Goal: Task Accomplishment & Management: Use online tool/utility

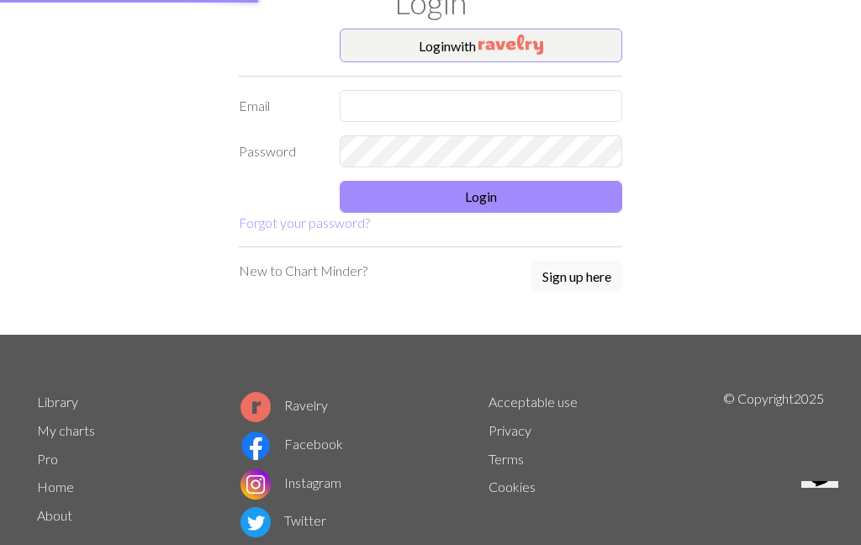
scroll to position [66, 0]
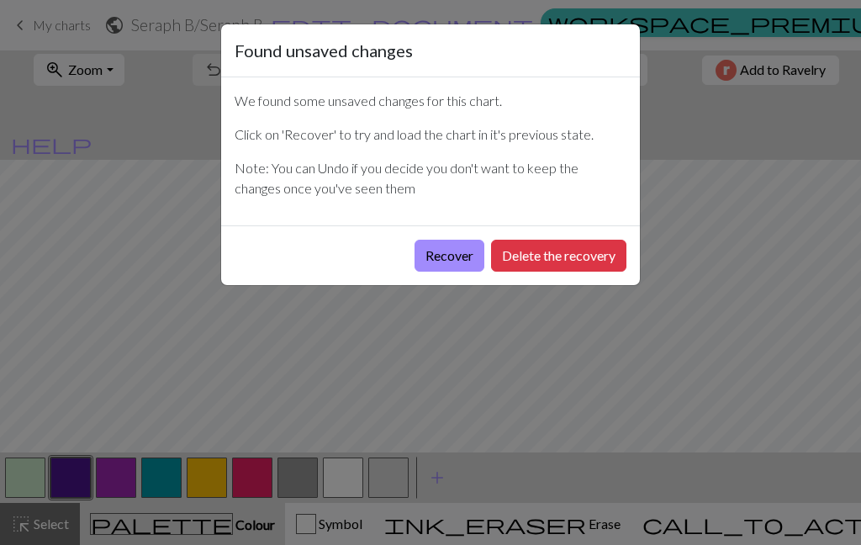
click at [444, 259] on button "Recover" at bounding box center [449, 256] width 70 height 32
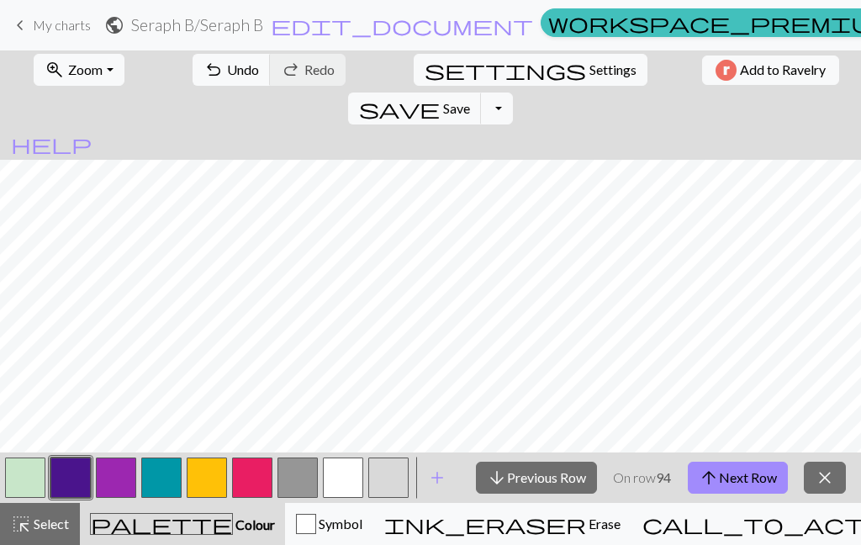
scroll to position [18, 0]
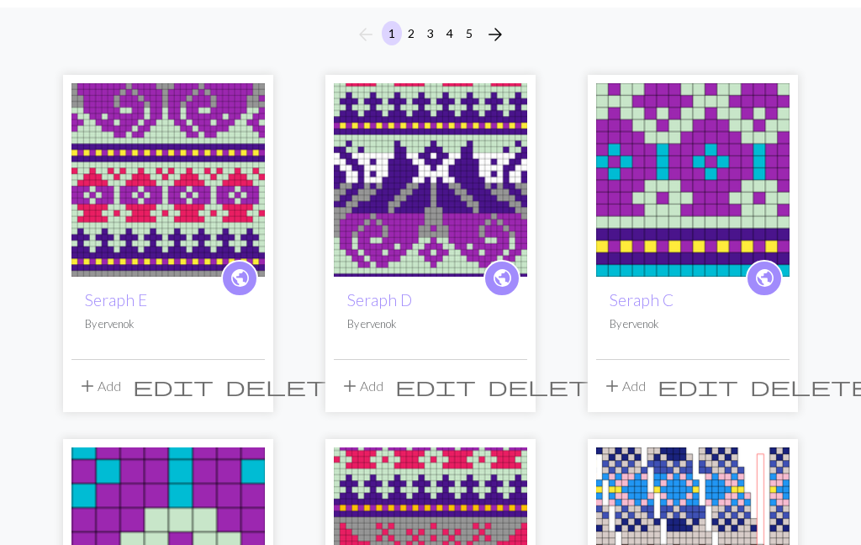
scroll to position [155, 0]
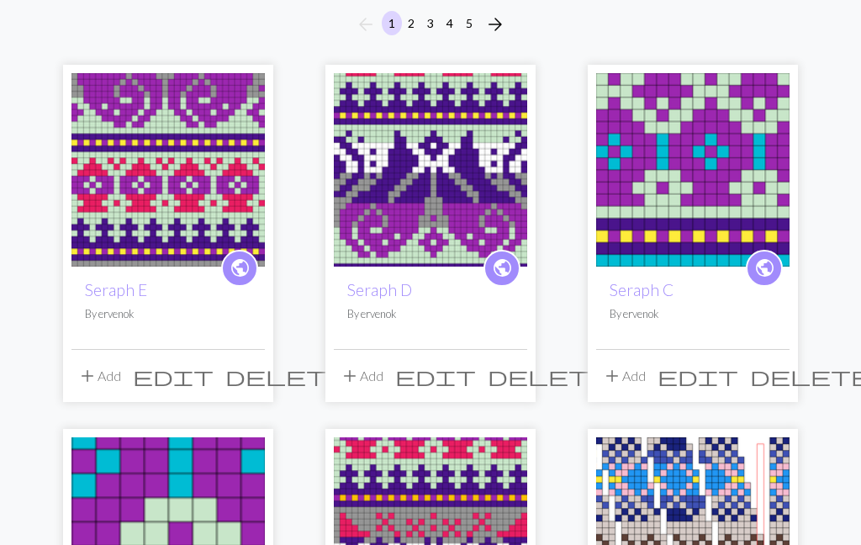
click at [203, 189] on img at bounding box center [167, 169] width 193 height 193
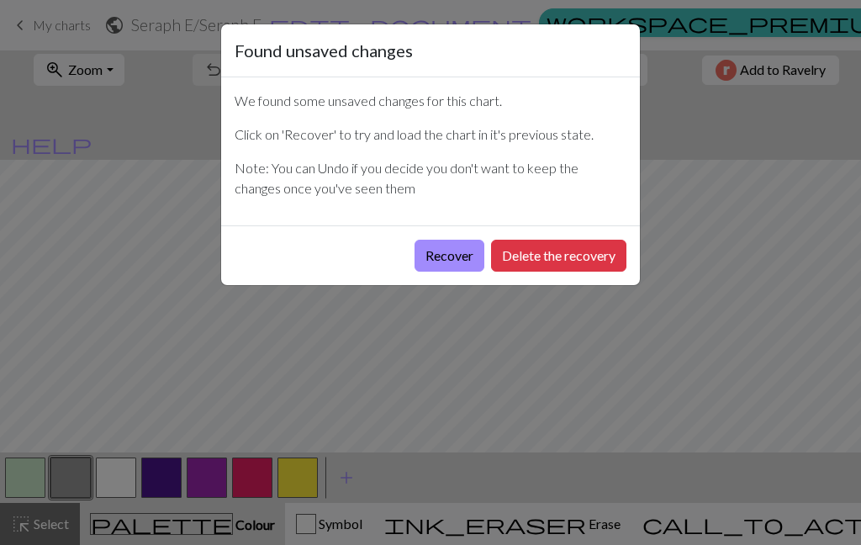
click at [443, 256] on button "Recover" at bounding box center [449, 256] width 70 height 32
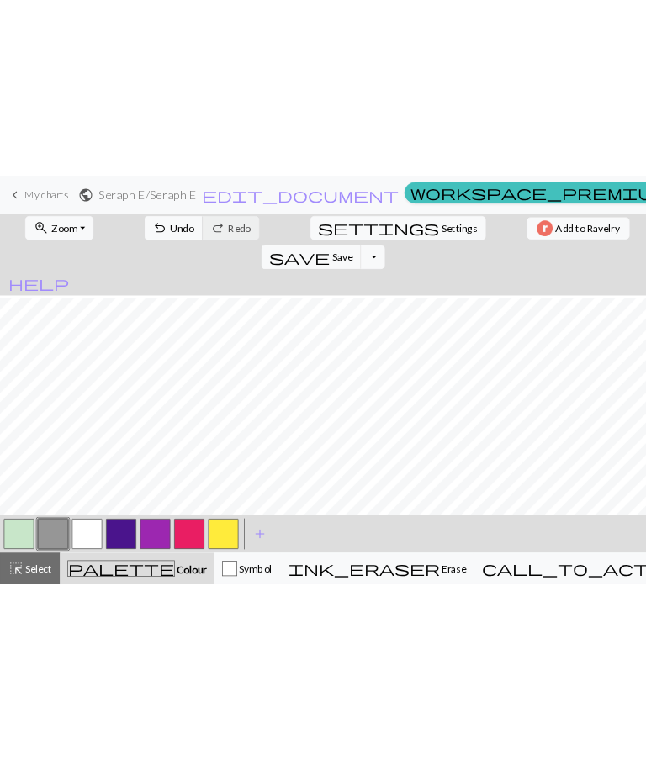
scroll to position [52, 0]
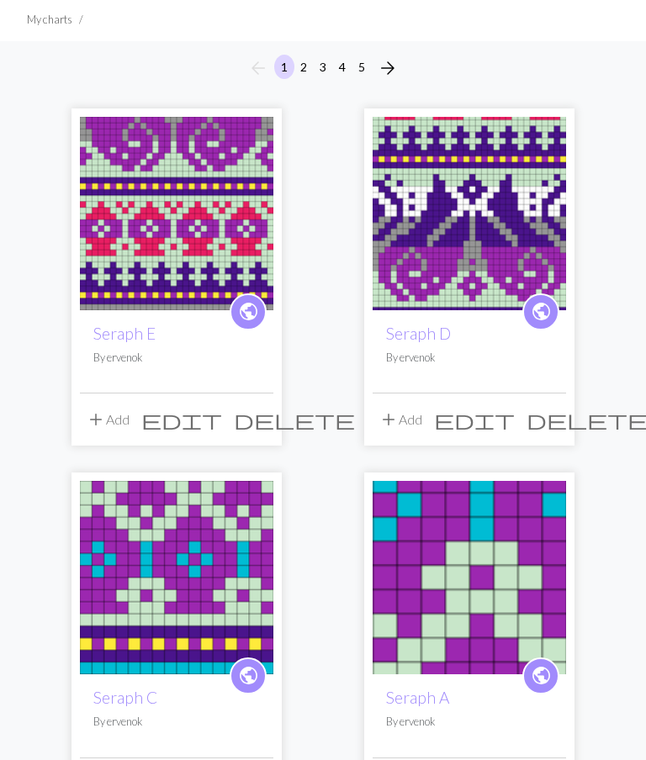
click at [501, 238] on img at bounding box center [468, 214] width 193 height 193
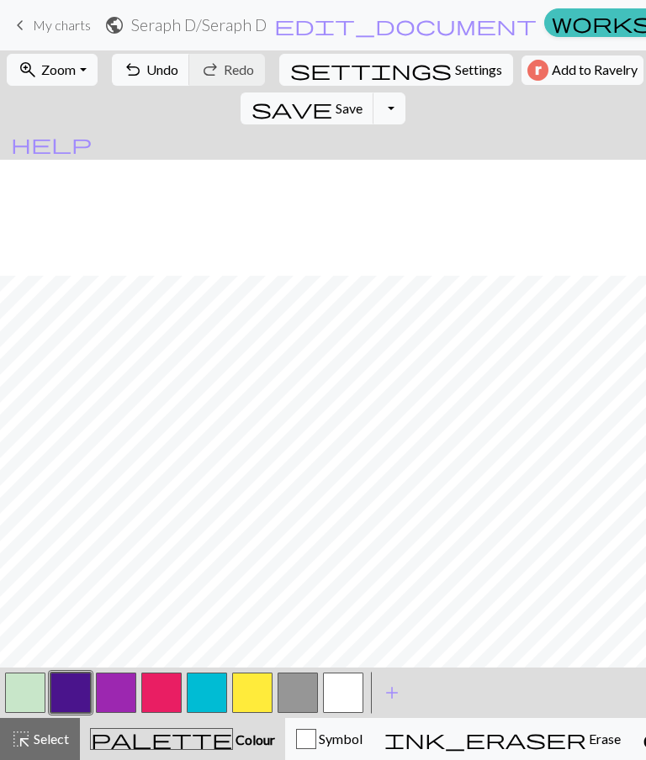
scroll to position [279, 0]
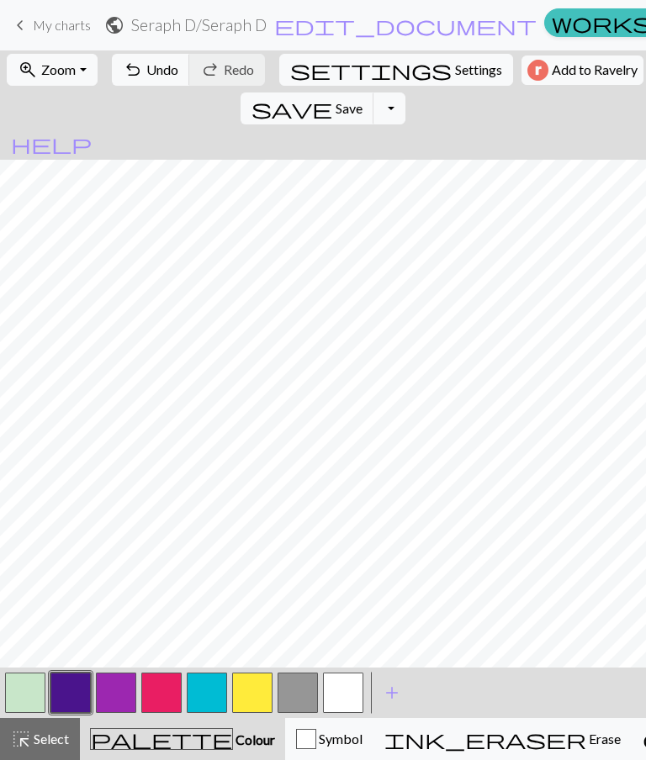
click at [166, 69] on span "Undo" at bounding box center [162, 69] width 32 height 16
click at [166, 84] on button "undo Undo Undo" at bounding box center [151, 70] width 78 height 32
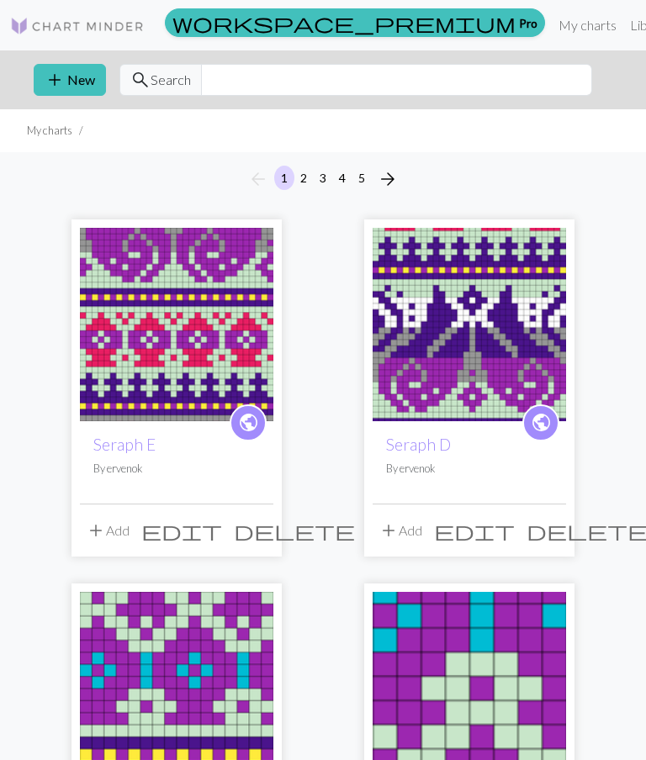
click at [188, 388] on img at bounding box center [176, 324] width 193 height 193
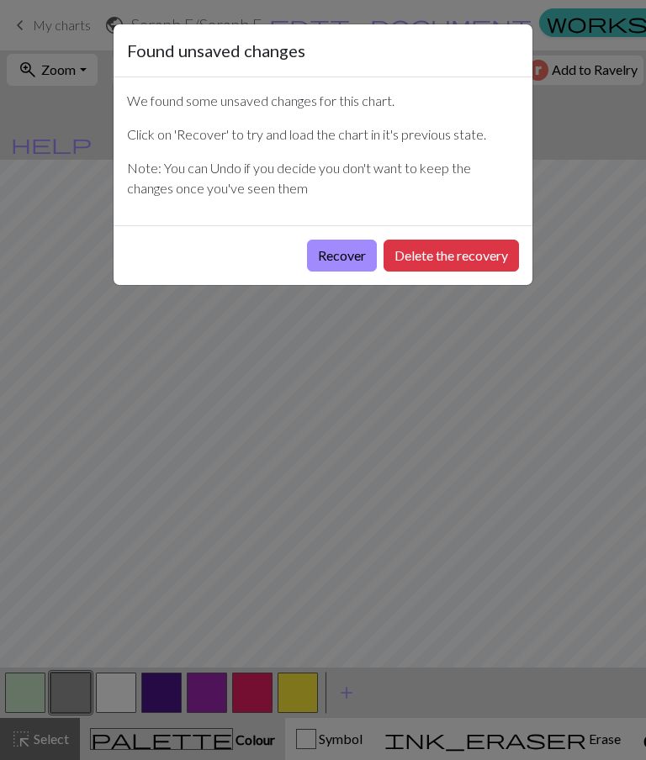
click at [462, 258] on button "Delete the recovery" at bounding box center [450, 256] width 135 height 32
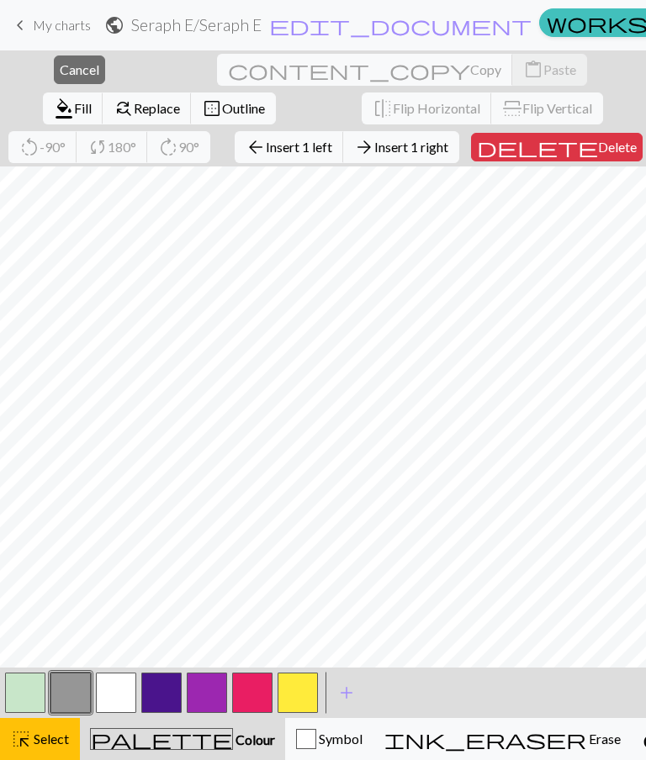
click at [266, 147] on span "Insert 1 left" at bounding box center [299, 147] width 66 height 16
click at [168, 544] on button "button" at bounding box center [161, 692] width 40 height 40
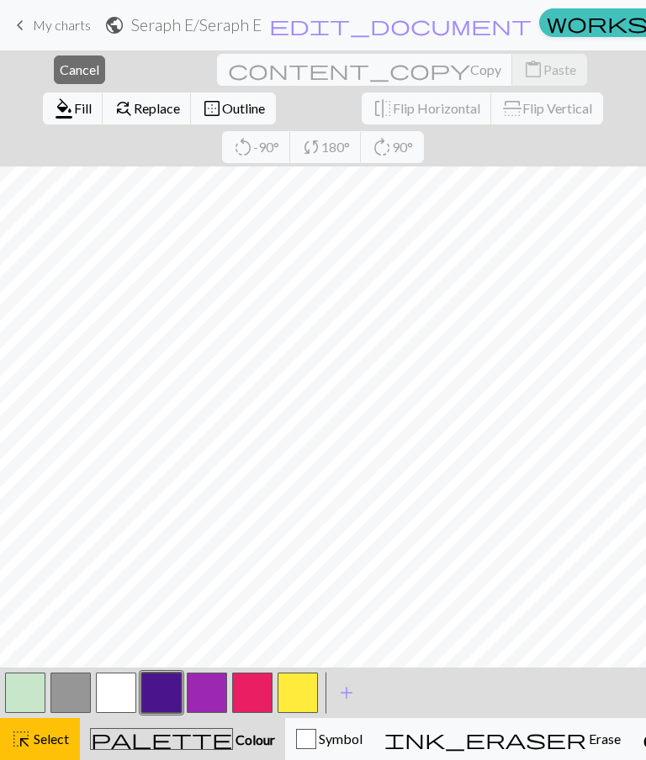
click at [166, 544] on button "button" at bounding box center [161, 692] width 40 height 40
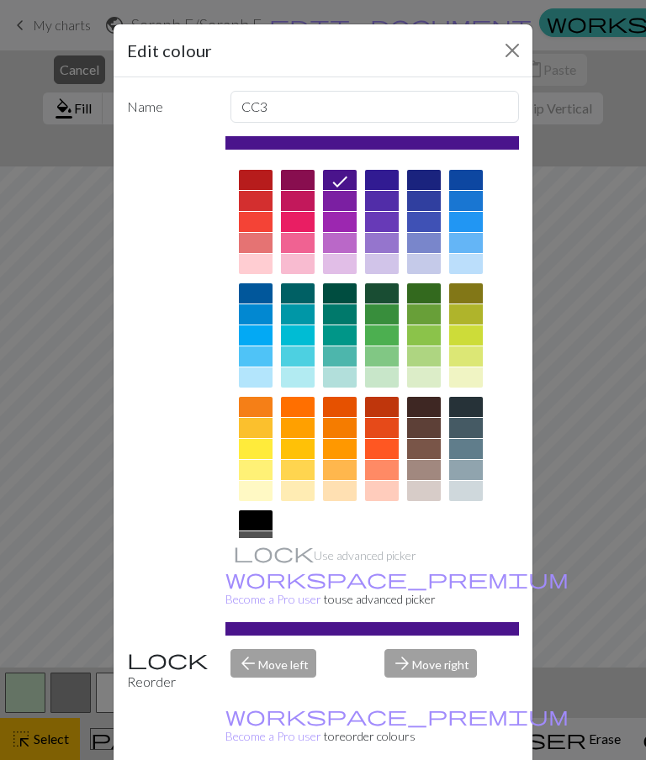
click at [54, 71] on div "Edit colour Name CC3 Use advanced picker workspace_premium Become a Pro user to…" at bounding box center [323, 380] width 646 height 760
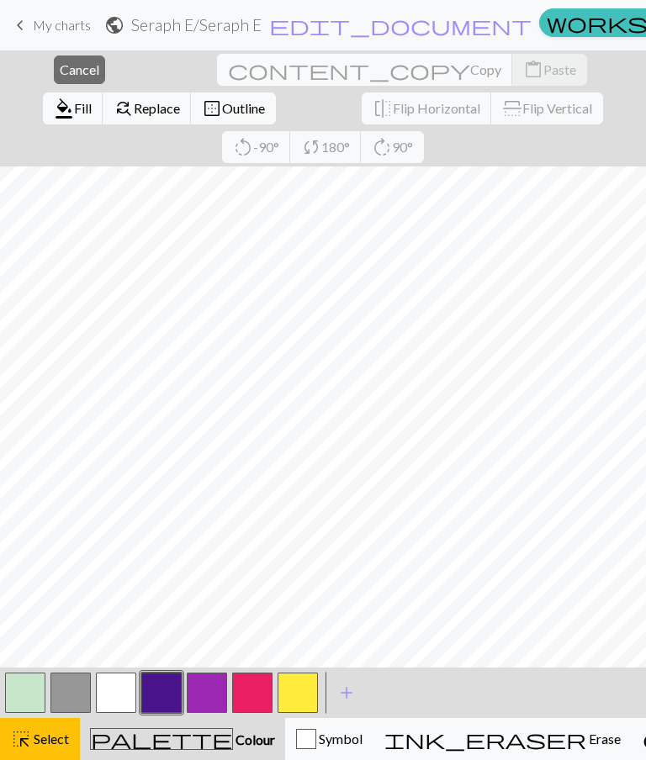
click at [65, 68] on span "Cancel" at bounding box center [80, 69] width 40 height 16
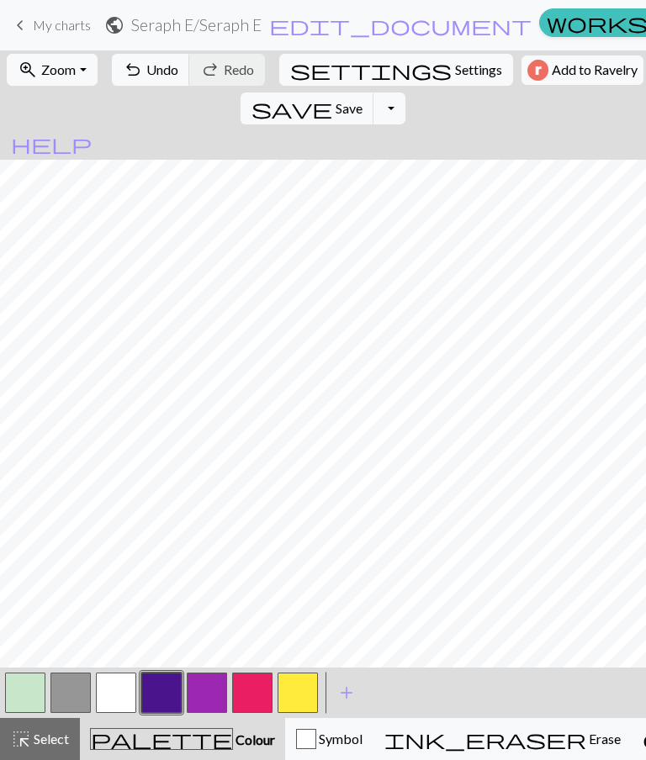
click at [208, 544] on button "button" at bounding box center [207, 692] width 40 height 40
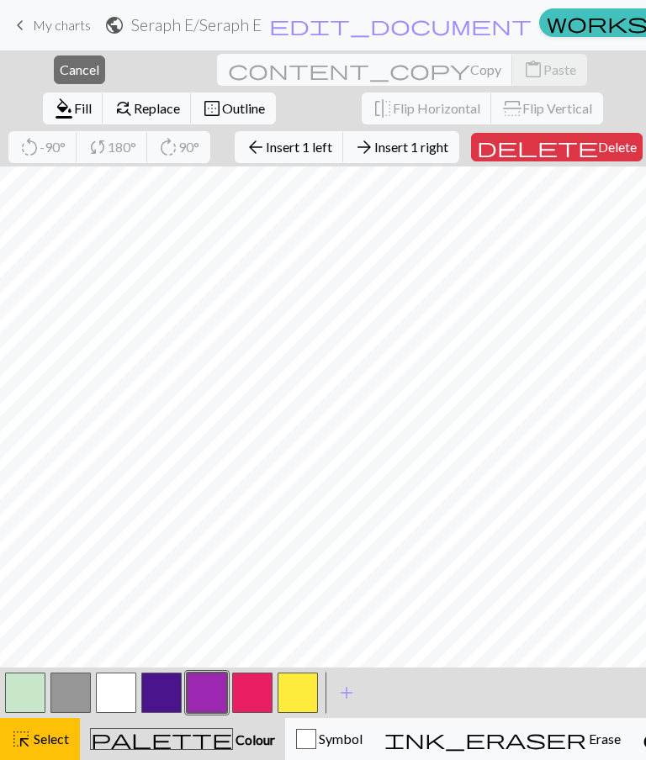
click at [598, 145] on span "Delete" at bounding box center [617, 147] width 39 height 16
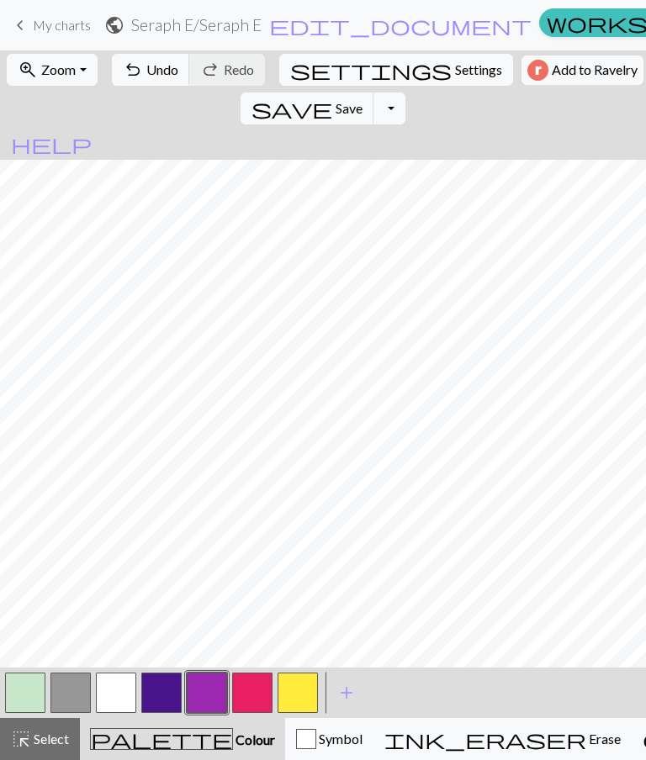
click at [113, 544] on button "button" at bounding box center [116, 692] width 40 height 40
click at [75, 544] on button "button" at bounding box center [70, 692] width 40 height 40
click at [206, 544] on button "button" at bounding box center [207, 692] width 40 height 40
click at [165, 66] on span "Undo" at bounding box center [162, 69] width 32 height 16
click at [161, 79] on button "undo Undo Undo" at bounding box center [151, 70] width 78 height 32
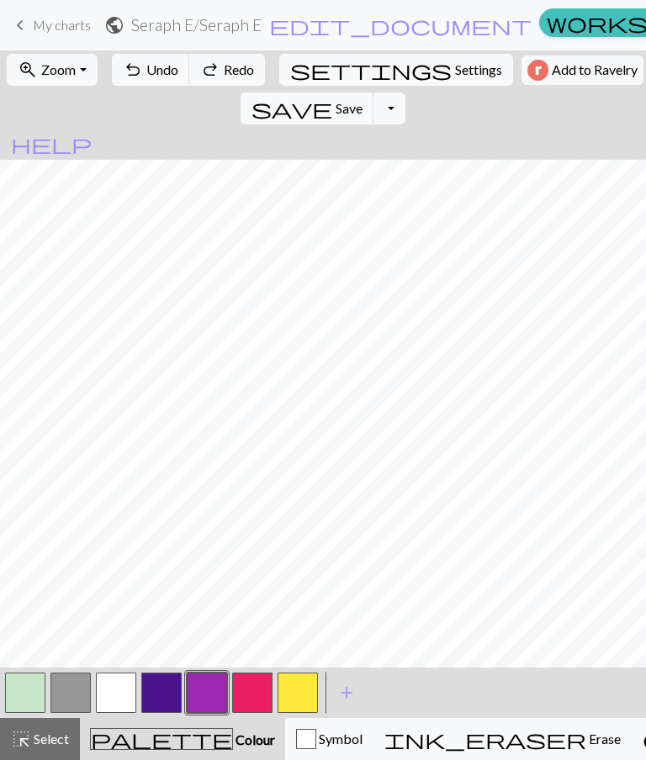
click at [165, 71] on span "Undo" at bounding box center [162, 69] width 32 height 16
click at [167, 71] on span "Undo" at bounding box center [162, 69] width 32 height 16
click at [178, 64] on span "Undo" at bounding box center [162, 69] width 32 height 16
click at [178, 63] on span "Undo" at bounding box center [162, 69] width 32 height 16
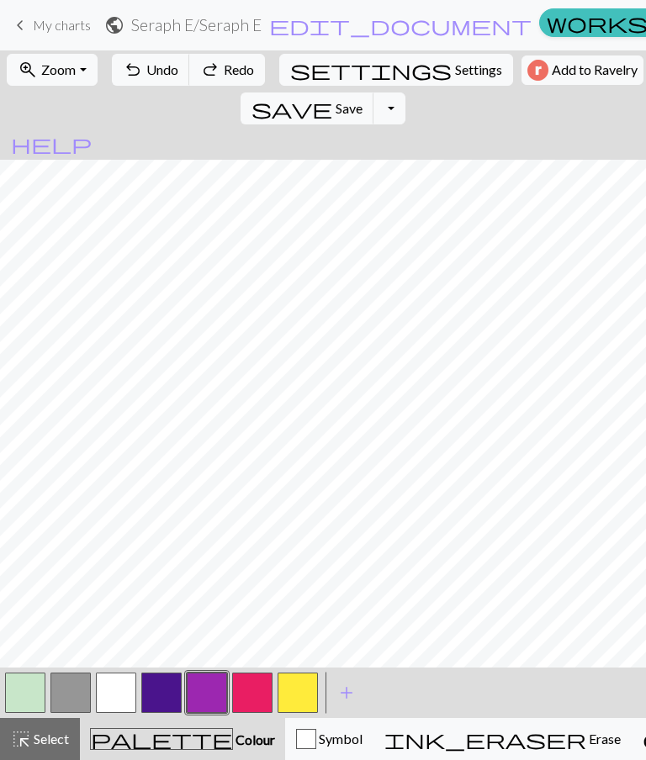
click at [186, 59] on button "undo Undo Undo" at bounding box center [151, 70] width 78 height 32
click at [193, 50] on div "undo Undo Undo redo Redo Redo" at bounding box center [188, 69] width 163 height 39
click at [169, 65] on span "Undo" at bounding box center [162, 69] width 32 height 16
click at [163, 60] on button "undo Undo Undo" at bounding box center [151, 70] width 78 height 32
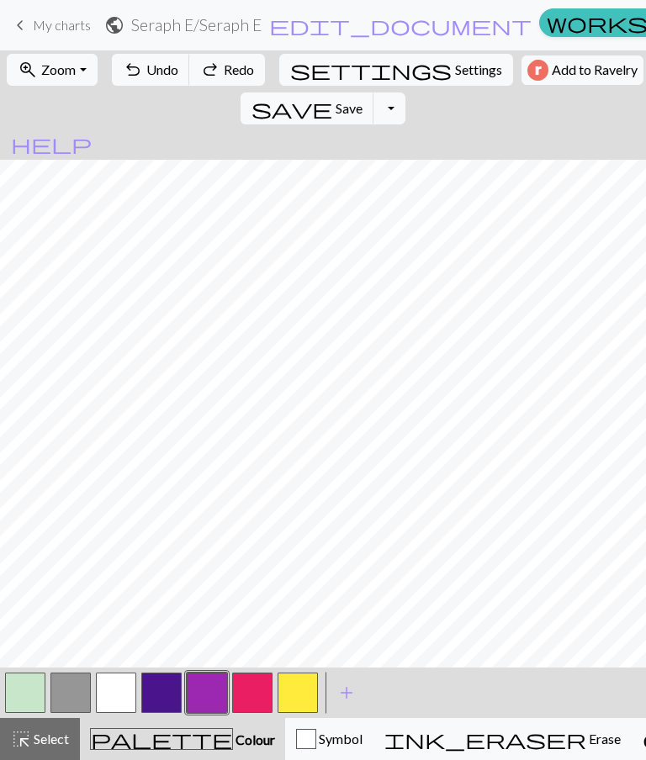
click at [167, 64] on span "Undo" at bounding box center [162, 69] width 32 height 16
click at [166, 63] on span "Undo" at bounding box center [162, 69] width 32 height 16
click at [176, 56] on button "undo Undo Undo" at bounding box center [151, 70] width 78 height 32
click at [182, 50] on nav "keyboard_arrow_left My charts public Seraph E / Seraph E edit_document Edit set…" at bounding box center [323, 25] width 646 height 50
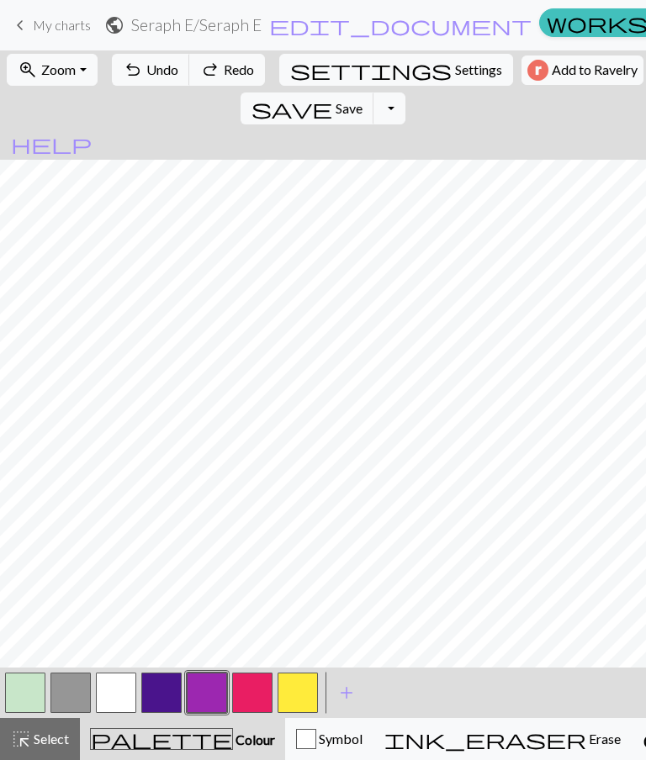
click at [163, 74] on span "Undo" at bounding box center [162, 69] width 32 height 16
click at [162, 544] on button "button" at bounding box center [161, 692] width 40 height 40
click at [123, 544] on button "button" at bounding box center [116, 692] width 40 height 40
click at [156, 64] on span "Undo" at bounding box center [162, 69] width 32 height 16
click at [71, 544] on button "button" at bounding box center [70, 692] width 40 height 40
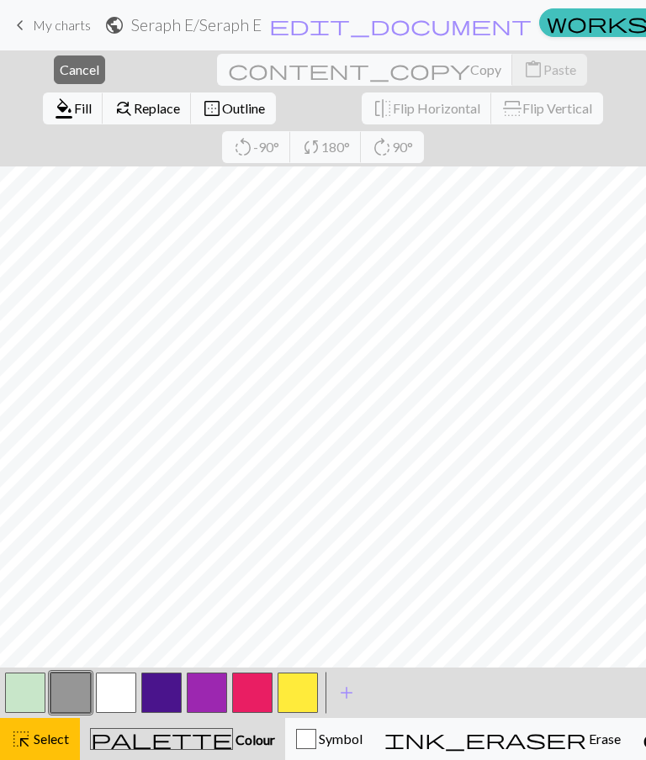
click at [61, 71] on span "Cancel" at bounding box center [80, 69] width 40 height 16
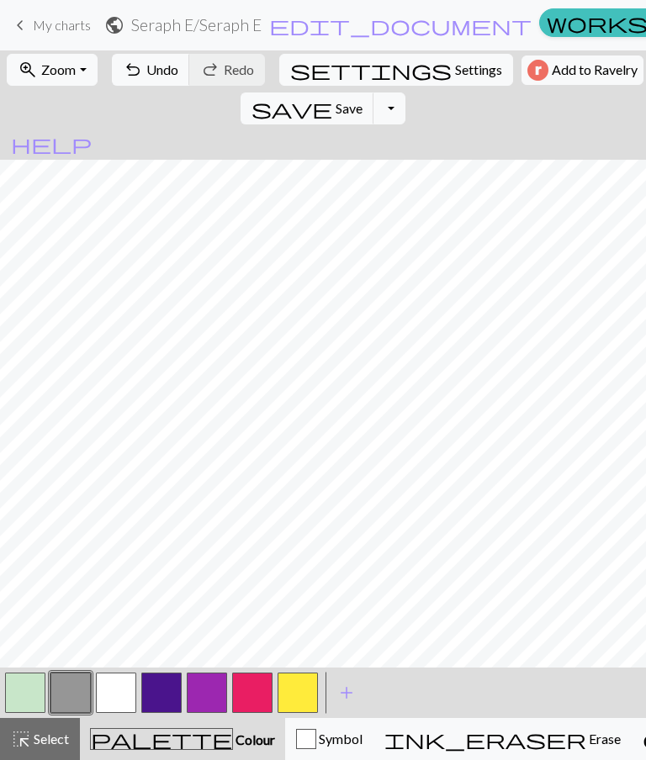
click at [215, 544] on button "button" at bounding box center [207, 692] width 40 height 40
click at [165, 544] on button "button" at bounding box center [161, 692] width 40 height 40
click at [202, 544] on button "button" at bounding box center [207, 692] width 40 height 40
click at [240, 544] on button "button" at bounding box center [252, 692] width 40 height 40
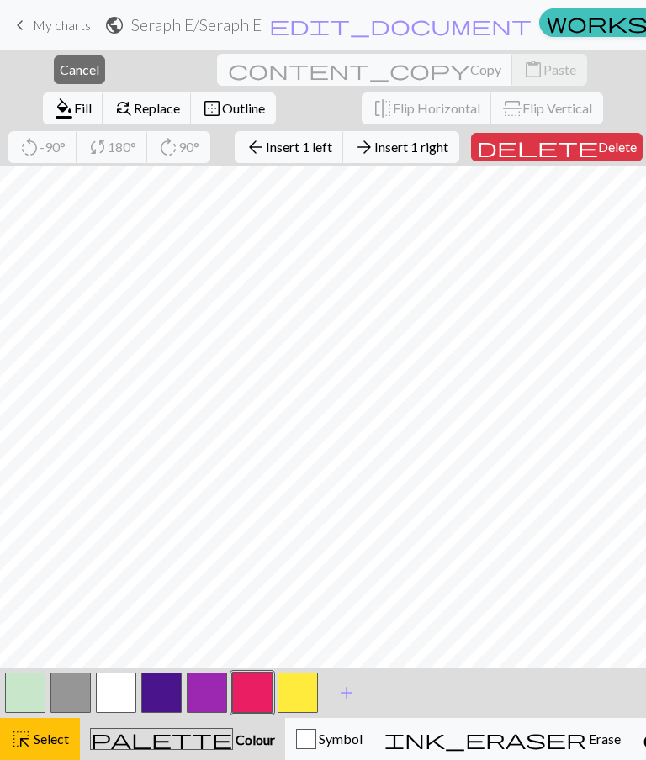
click at [60, 67] on span "Cancel" at bounding box center [80, 69] width 40 height 16
click at [598, 150] on span "Delete" at bounding box center [617, 147] width 39 height 16
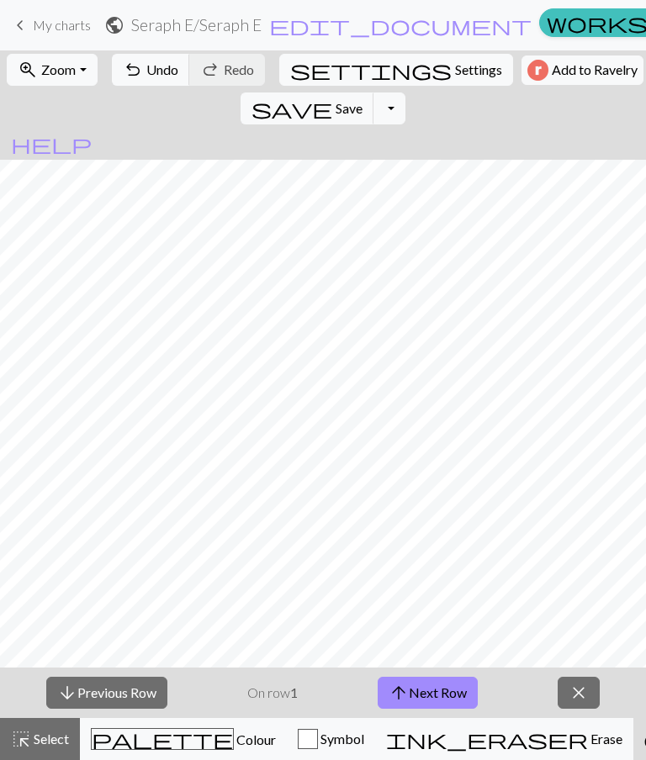
scroll to position [180, 0]
click at [173, 544] on div "palette Colour Colour" at bounding box center [183, 739] width 185 height 22
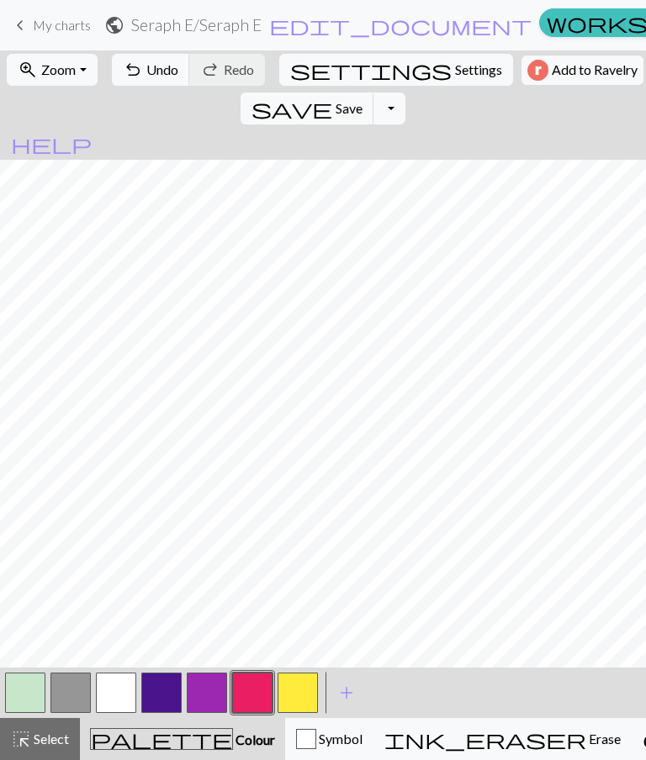
click at [170, 544] on button "button" at bounding box center [161, 692] width 40 height 40
click at [218, 544] on button "button" at bounding box center [207, 692] width 40 height 40
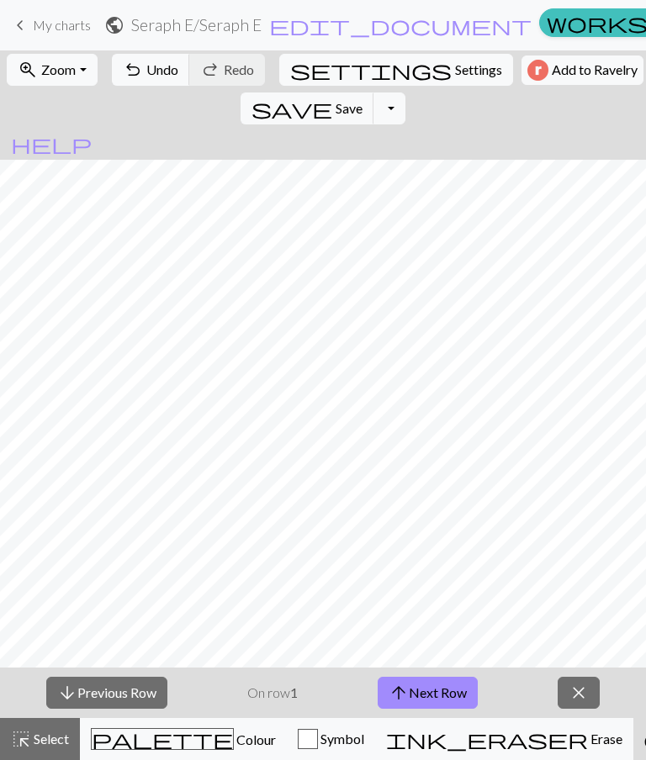
click at [450, 544] on button "arrow_upward Next Row" at bounding box center [427, 693] width 100 height 32
click at [444, 544] on button "arrow_upward Next Row" at bounding box center [427, 693] width 100 height 32
click at [445, 544] on button "arrow_upward Next Row" at bounding box center [427, 693] width 100 height 32
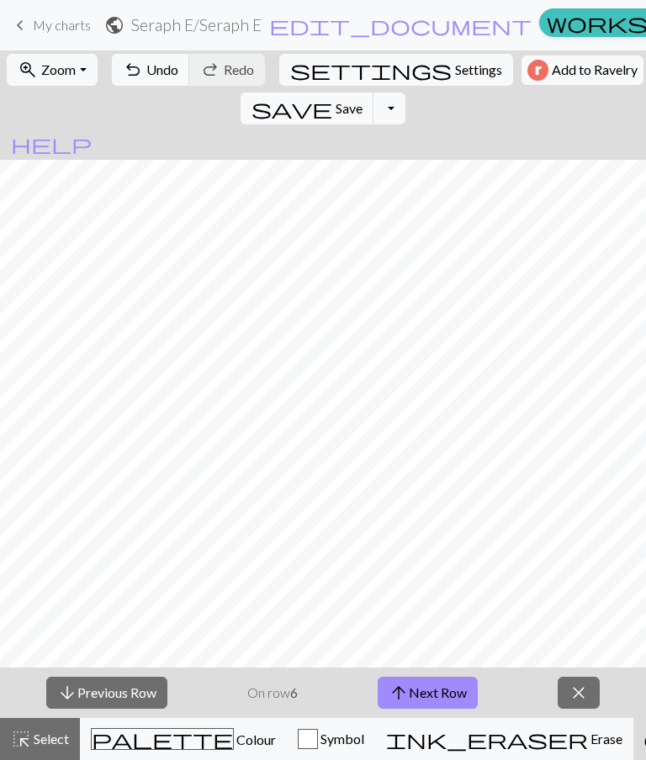
click at [445, 544] on button "arrow_upward Next Row" at bounding box center [427, 693] width 100 height 32
click at [448, 544] on button "arrow_upward Next Row" at bounding box center [427, 693] width 100 height 32
click at [449, 544] on button "arrow_upward Next Row" at bounding box center [427, 693] width 100 height 32
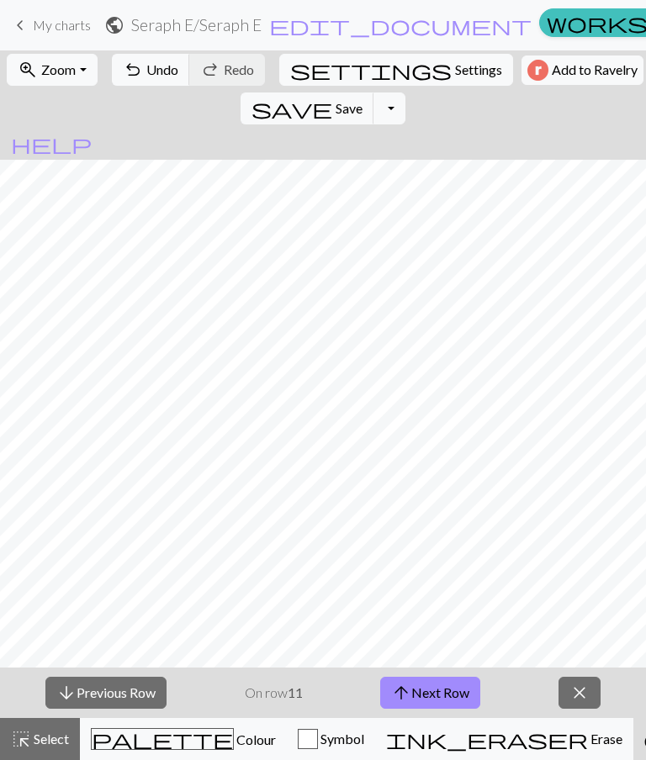
click at [282, 544] on div "arrow_downward Previous Row On row 11 arrow_upward Next Row close" at bounding box center [323, 692] width 646 height 50
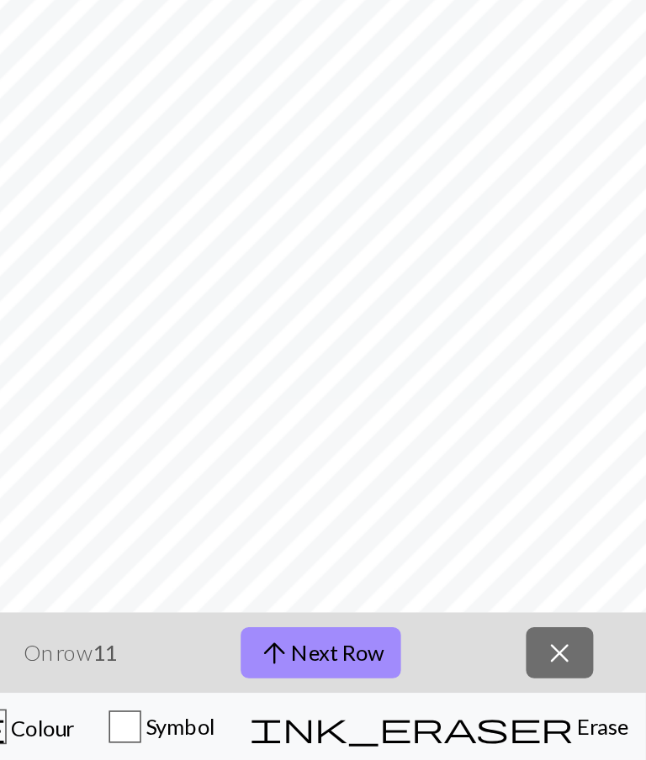
click at [380, 544] on button "arrow_upward Next Row" at bounding box center [430, 693] width 100 height 32
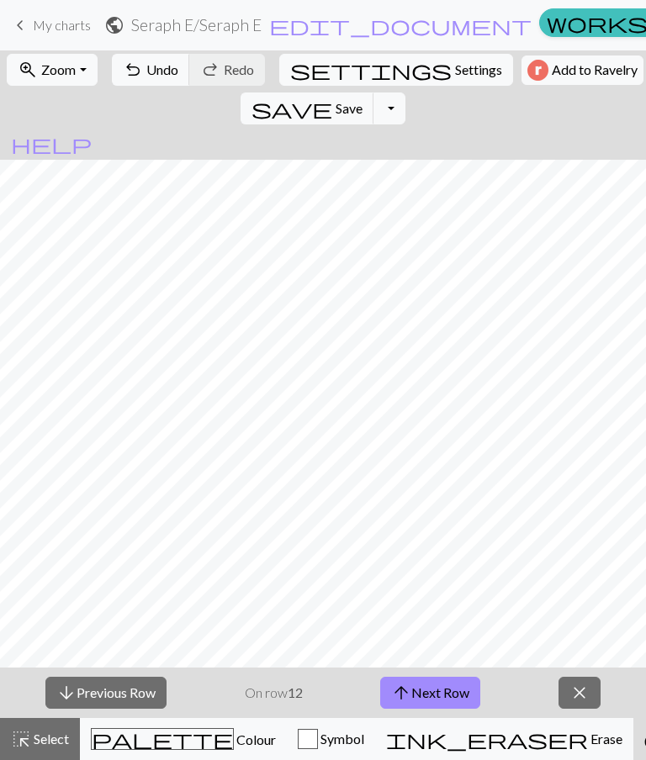
click at [442, 544] on button "arrow_upward Next Row" at bounding box center [430, 693] width 100 height 32
click at [443, 544] on button "arrow_upward Next Row" at bounding box center [430, 693] width 100 height 32
click at [446, 544] on button "arrow_upward Next Row" at bounding box center [430, 693] width 100 height 32
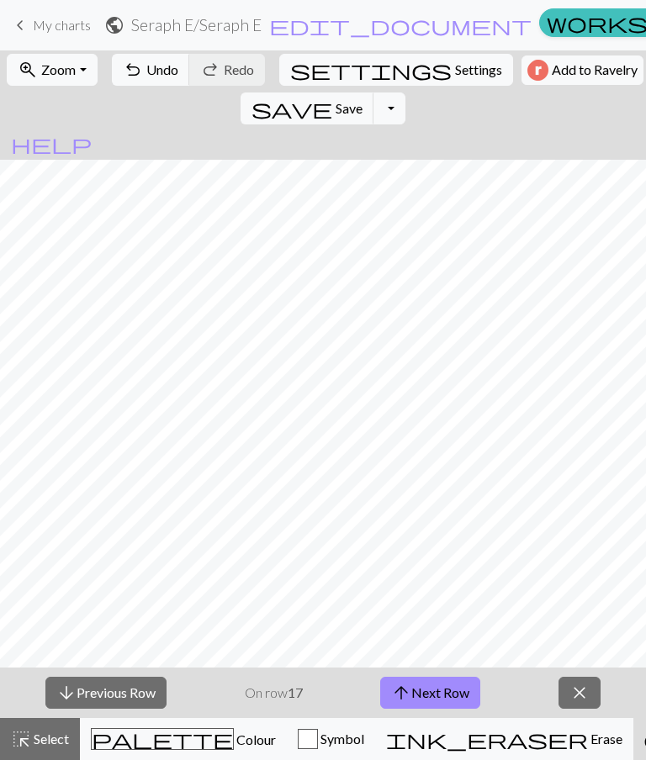
click at [446, 544] on button "arrow_upward Next Row" at bounding box center [430, 693] width 100 height 32
click at [450, 544] on button "arrow_upward Next Row" at bounding box center [430, 693] width 100 height 32
click at [451, 544] on button "arrow_upward Next Row" at bounding box center [430, 693] width 100 height 32
click at [432, 544] on button "arrow_upward Next Row" at bounding box center [430, 693] width 100 height 32
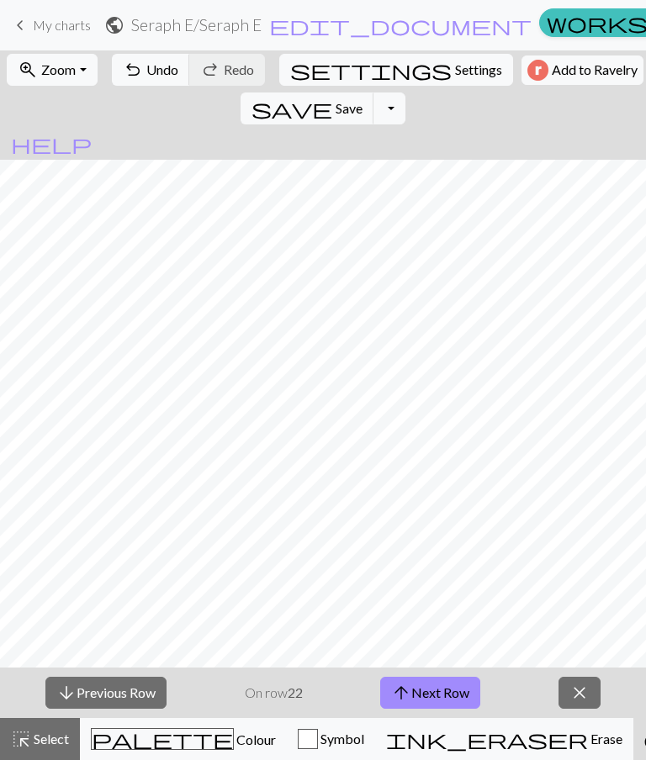
click at [437, 544] on button "arrow_upward Next Row" at bounding box center [430, 693] width 100 height 32
click at [445, 544] on button "arrow_upward Next Row" at bounding box center [430, 693] width 100 height 32
click at [45, 544] on span "Select" at bounding box center [50, 738] width 38 height 16
click at [34, 544] on span "Select" at bounding box center [50, 738] width 38 height 16
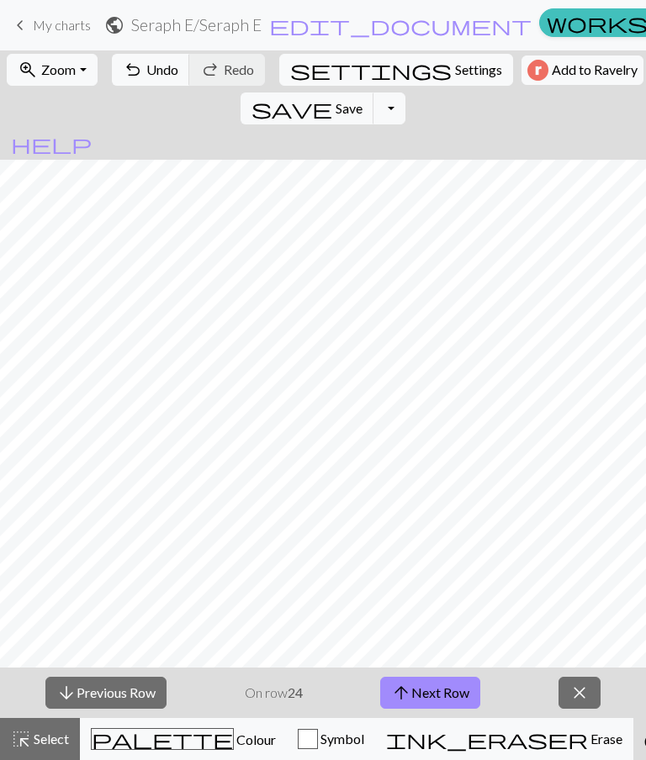
click at [134, 544] on span "palette" at bounding box center [162, 739] width 141 height 24
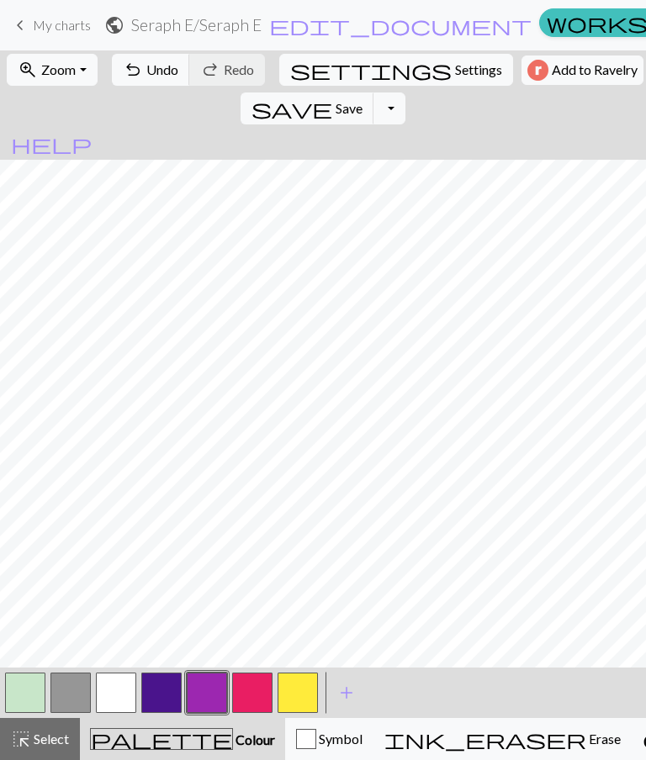
click at [45, 544] on span "Select" at bounding box center [50, 738] width 38 height 16
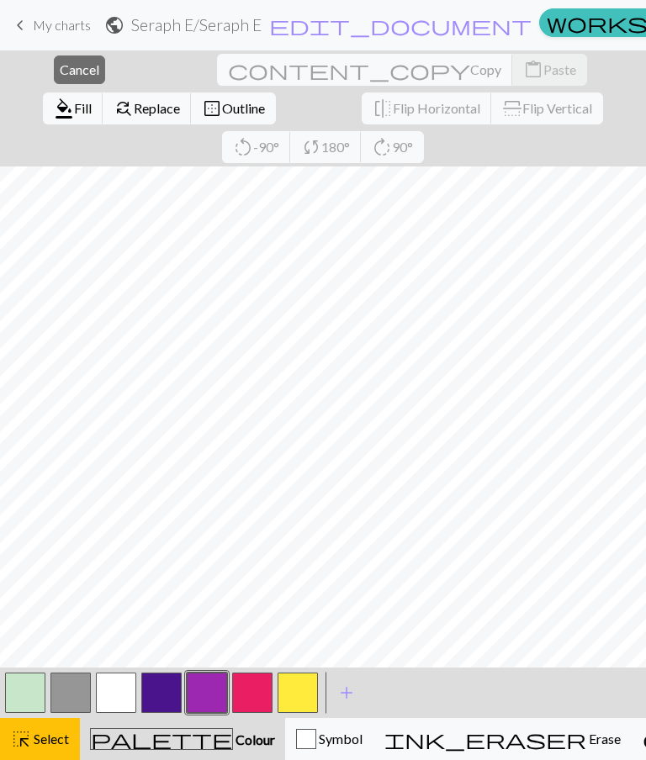
click at [52, 544] on span "Select" at bounding box center [50, 738] width 38 height 16
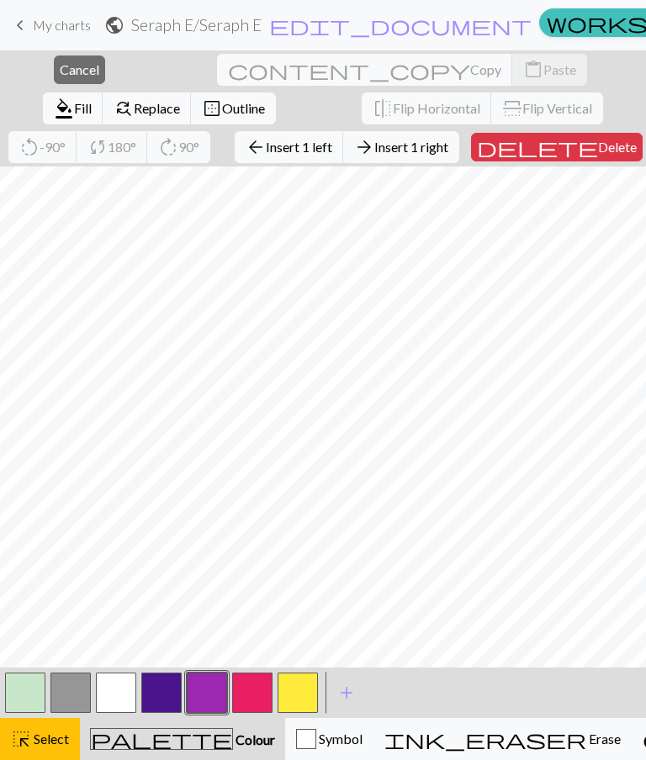
click at [265, 100] on span "Outline" at bounding box center [243, 108] width 43 height 16
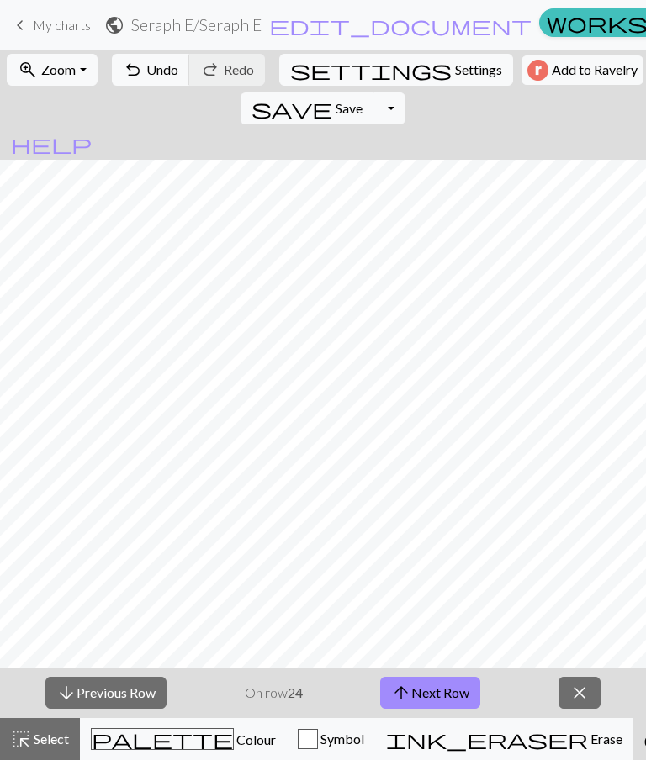
click at [440, 544] on button "arrow_upward Next Row" at bounding box center [430, 693] width 100 height 32
click at [587, 544] on span "close" at bounding box center [579, 693] width 20 height 24
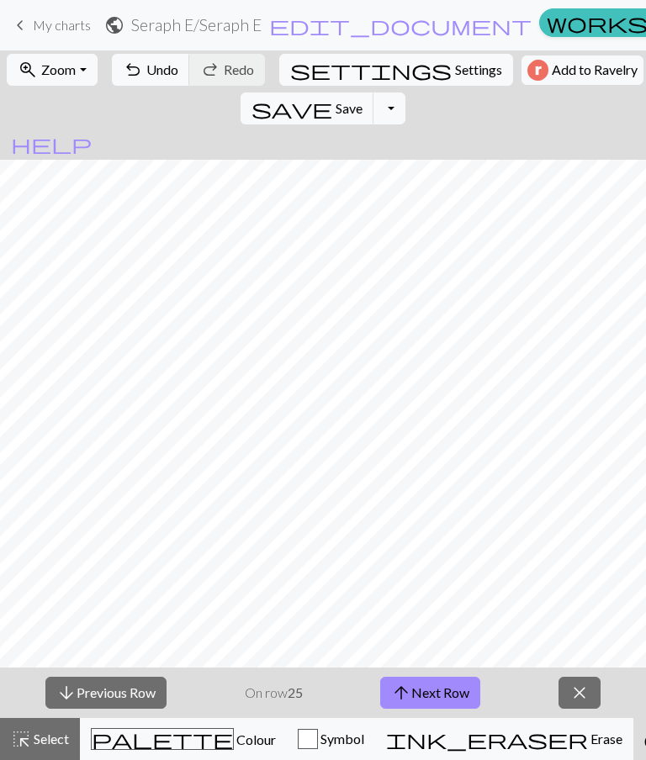
click at [452, 544] on button "arrow_upward Next Row" at bounding box center [430, 693] width 100 height 32
click at [362, 100] on span "Save" at bounding box center [348, 108] width 27 height 16
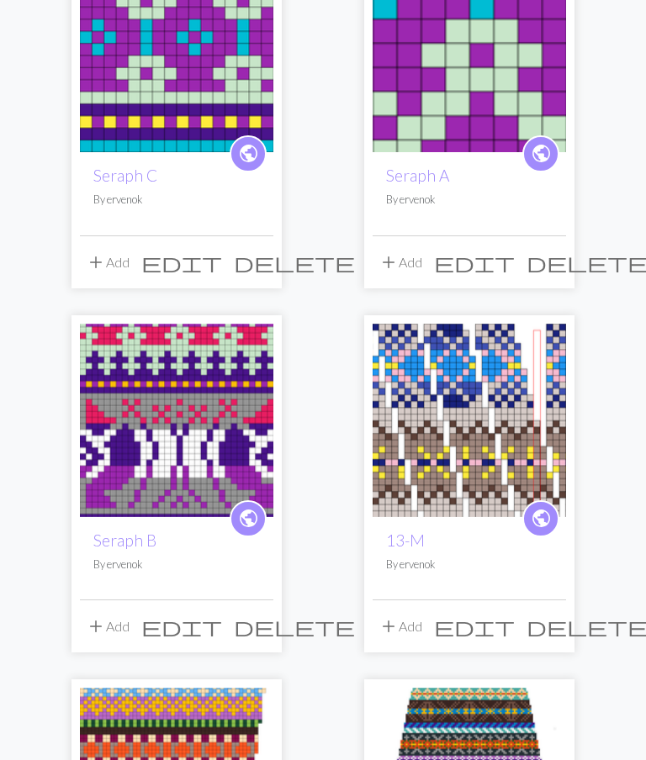
scroll to position [656, 0]
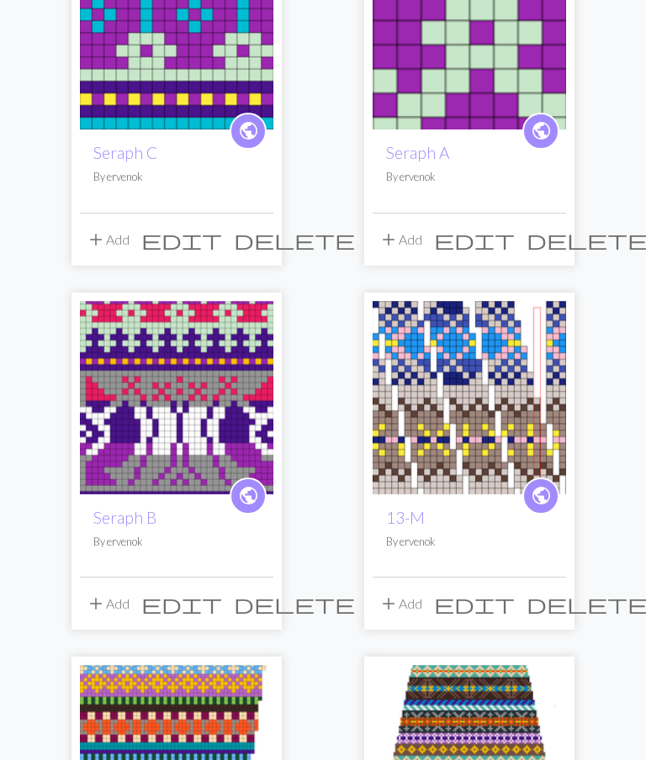
click at [230, 409] on img at bounding box center [176, 397] width 193 height 193
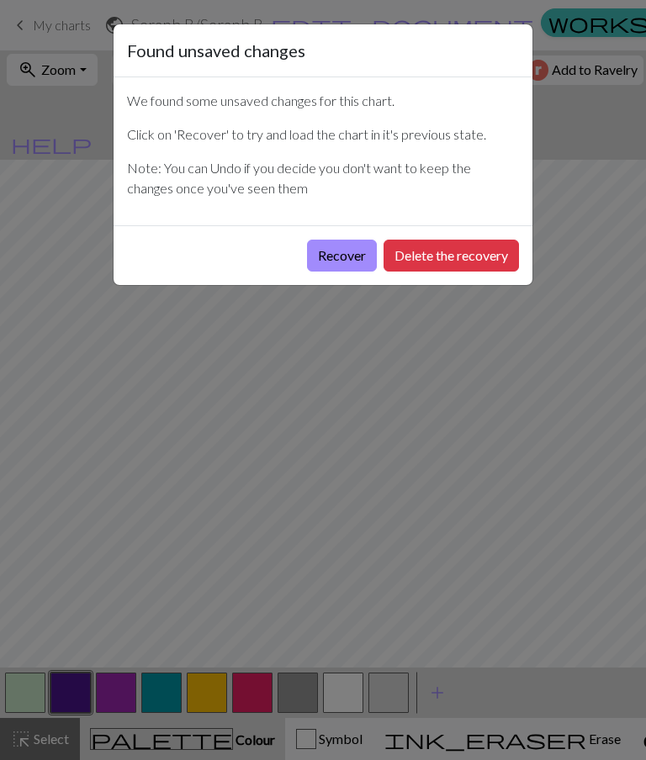
click at [347, 257] on button "Recover" at bounding box center [342, 256] width 70 height 32
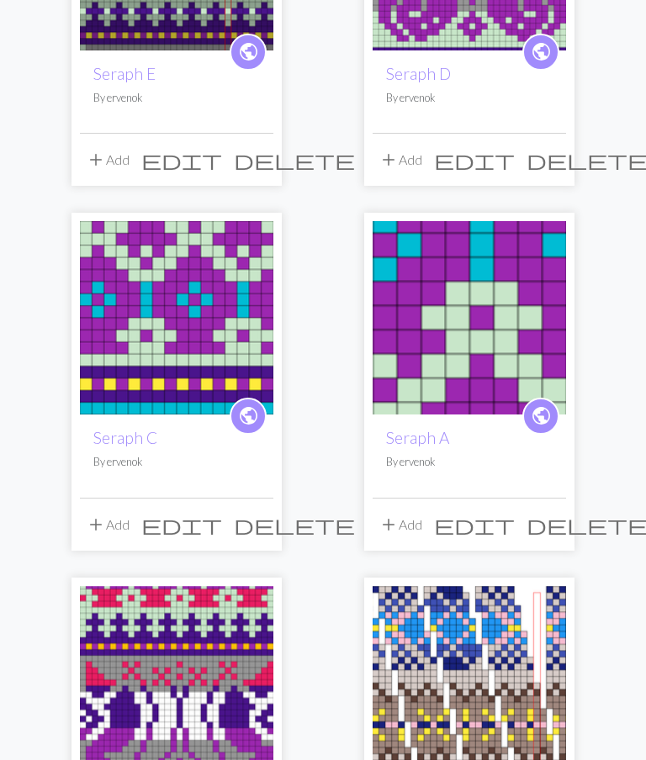
scroll to position [404, 0]
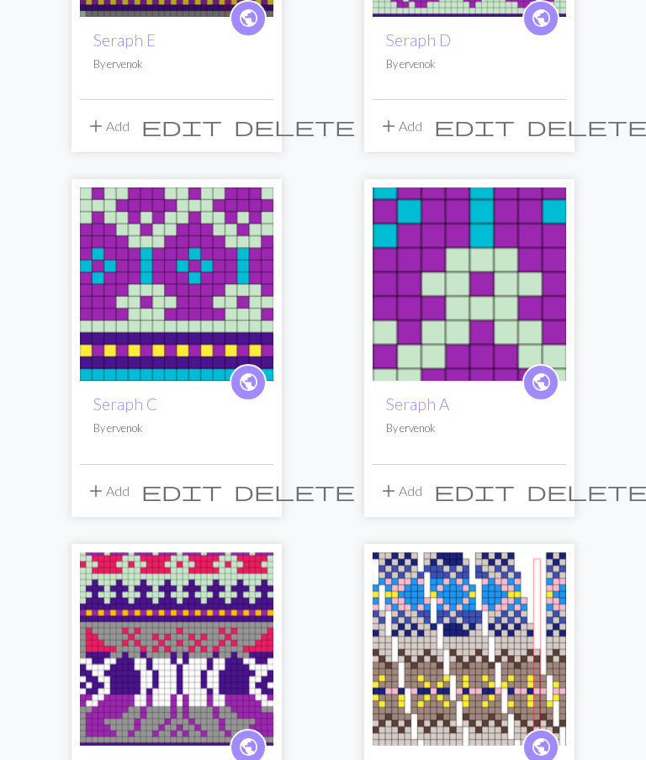
click at [502, 327] on img at bounding box center [468, 283] width 193 height 193
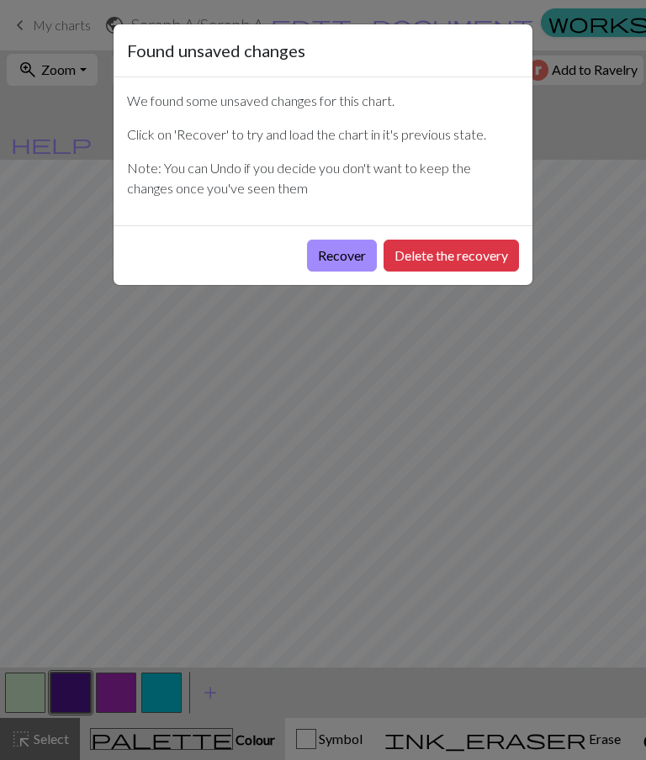
click at [349, 258] on button "Recover" at bounding box center [342, 256] width 70 height 32
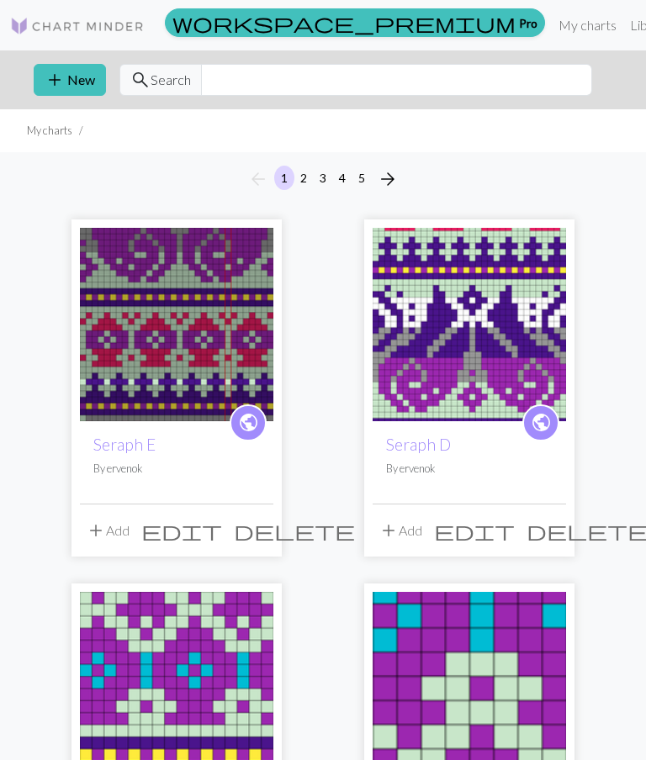
click at [230, 377] on img at bounding box center [176, 324] width 193 height 193
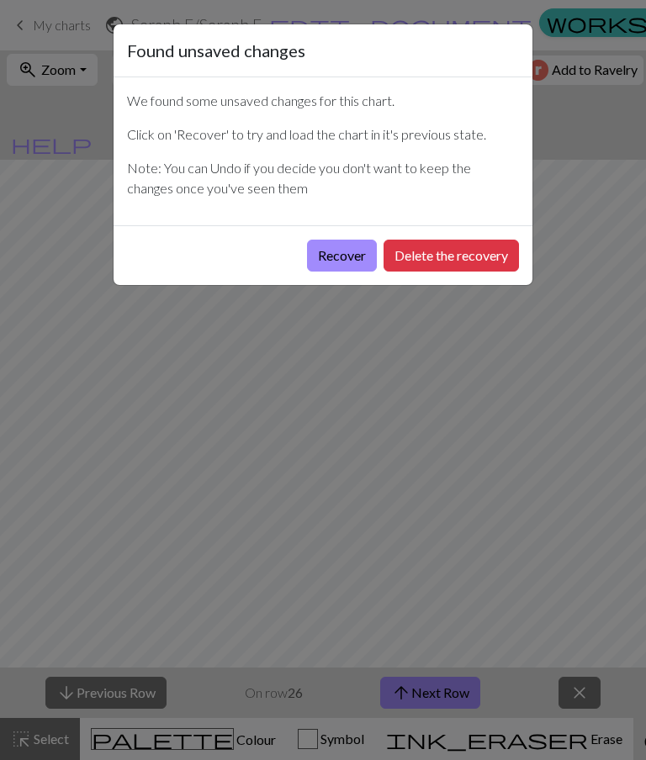
click at [325, 265] on button "Recover" at bounding box center [342, 256] width 70 height 32
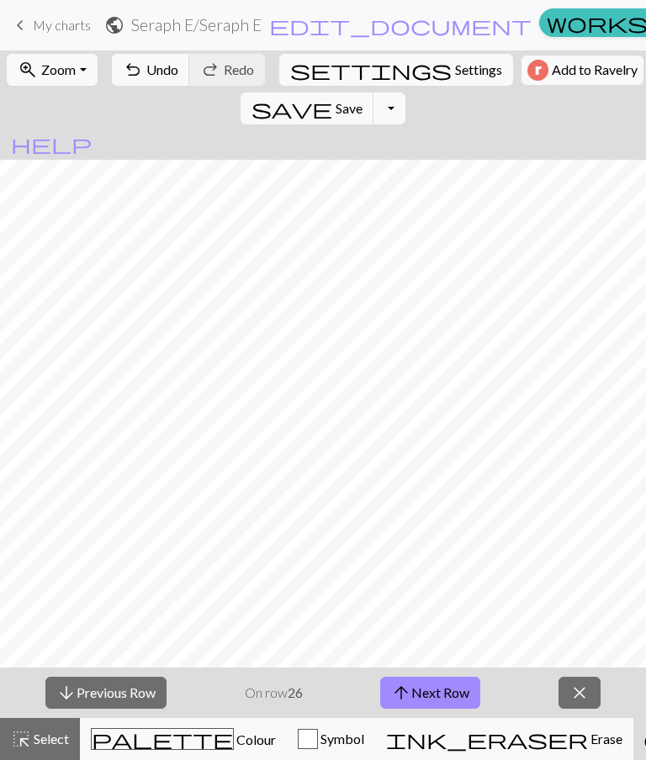
scroll to position [269, 0]
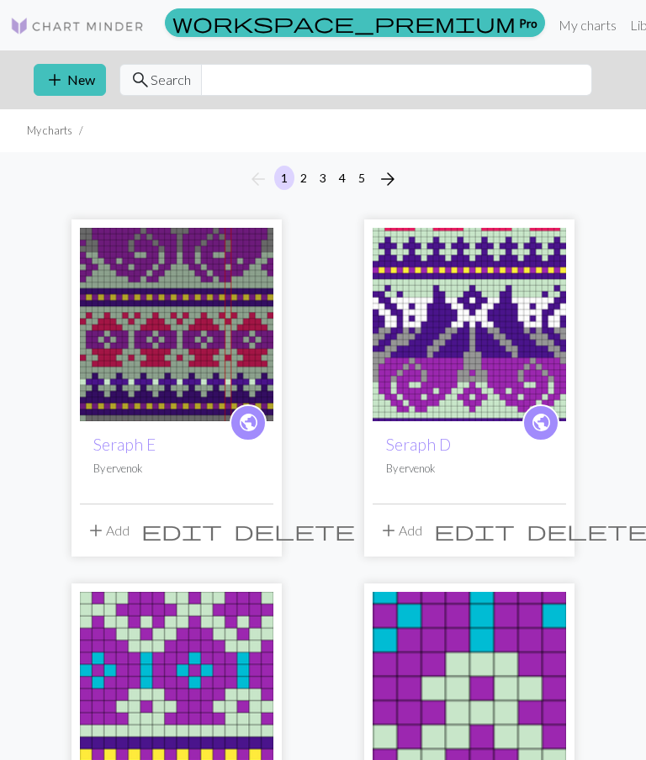
click at [467, 311] on img at bounding box center [468, 324] width 193 height 193
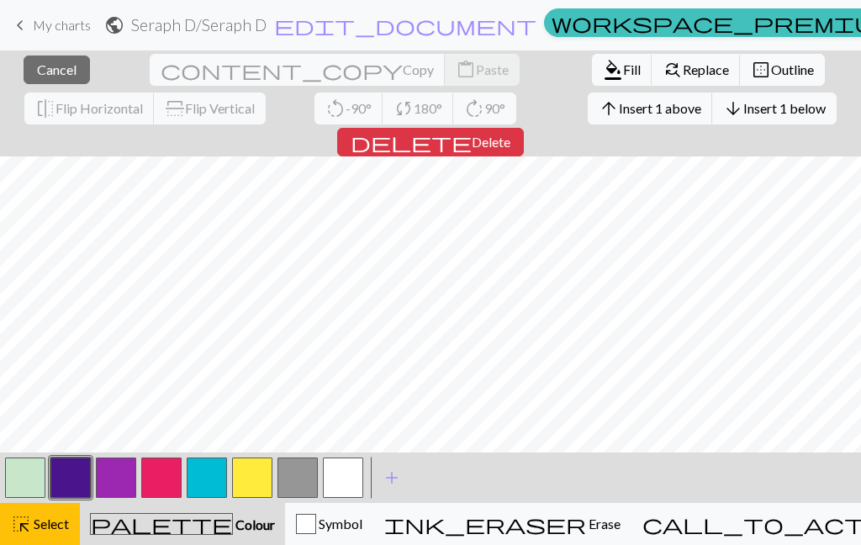
scroll to position [72, 0]
click at [758, 512] on button "call_to_action Knitting mode Knitting mode" at bounding box center [825, 524] width 389 height 42
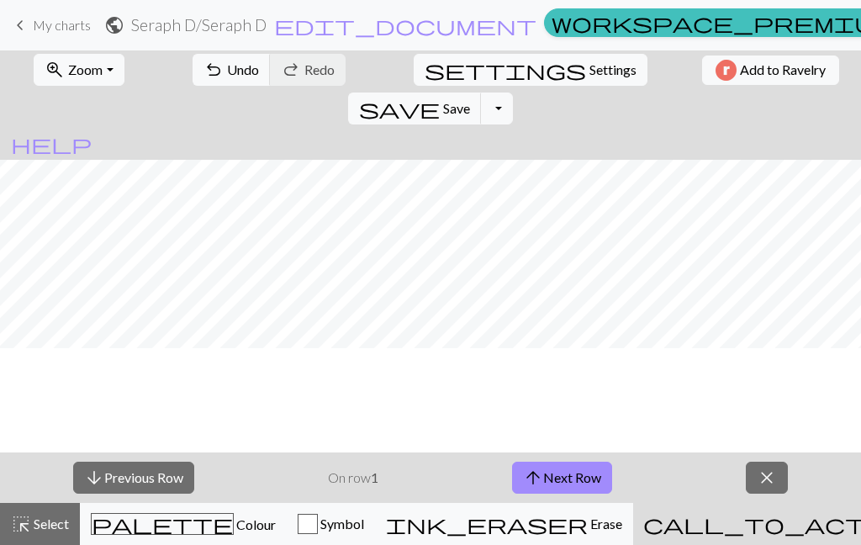
scroll to position [0, 0]
click at [72, 31] on span "My charts" at bounding box center [62, 25] width 58 height 16
click at [66, 13] on link "keyboard_arrow_left My charts" at bounding box center [50, 25] width 81 height 29
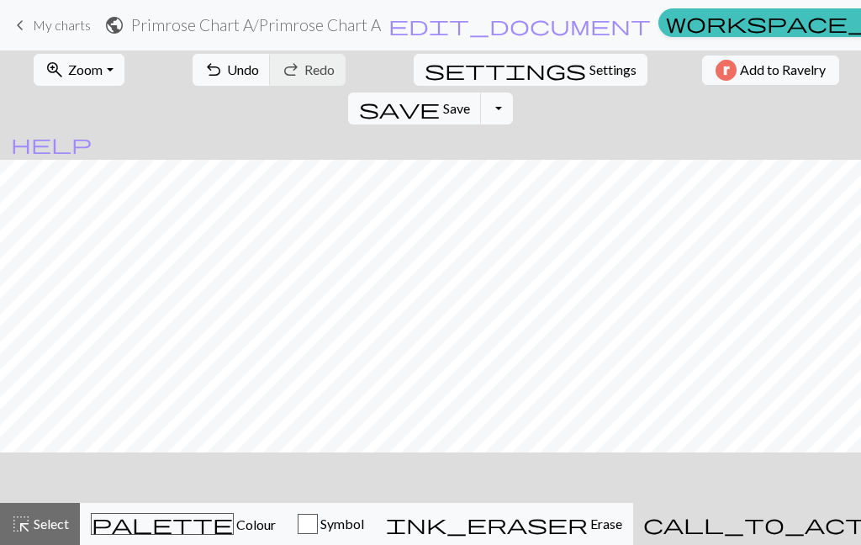
click at [59, 29] on span "My charts" at bounding box center [62, 25] width 58 height 16
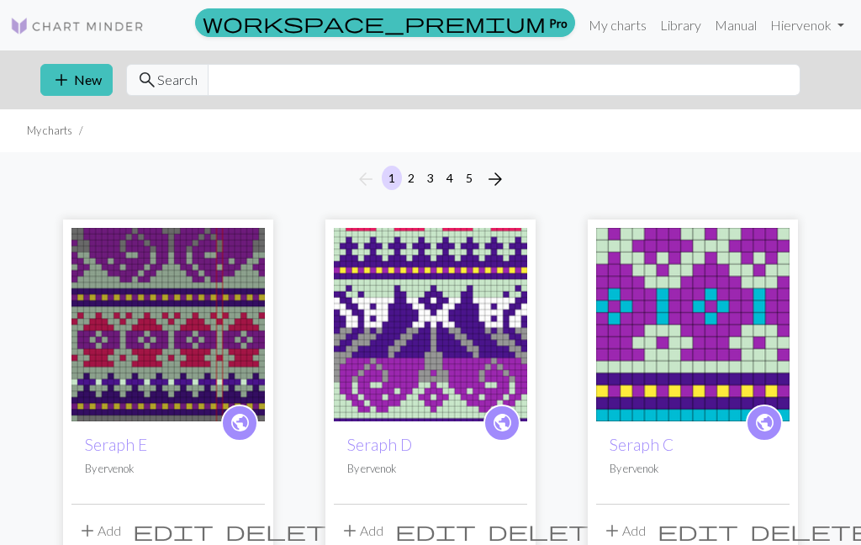
click at [211, 356] on img at bounding box center [167, 324] width 193 height 193
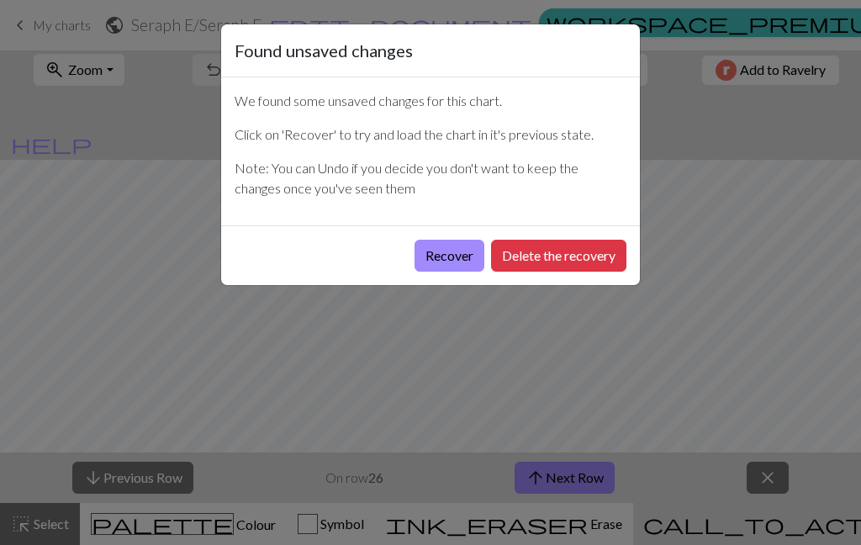
click at [441, 240] on button "Recover" at bounding box center [449, 256] width 70 height 32
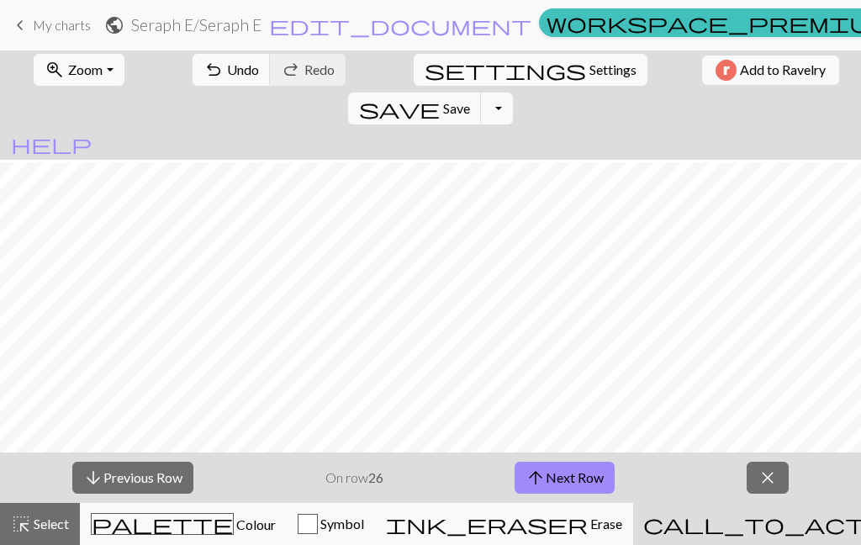
scroll to position [370, 0]
click at [562, 473] on button "arrow_upward Next Row" at bounding box center [564, 477] width 100 height 32
click at [234, 522] on span "Colour" at bounding box center [255, 524] width 42 height 16
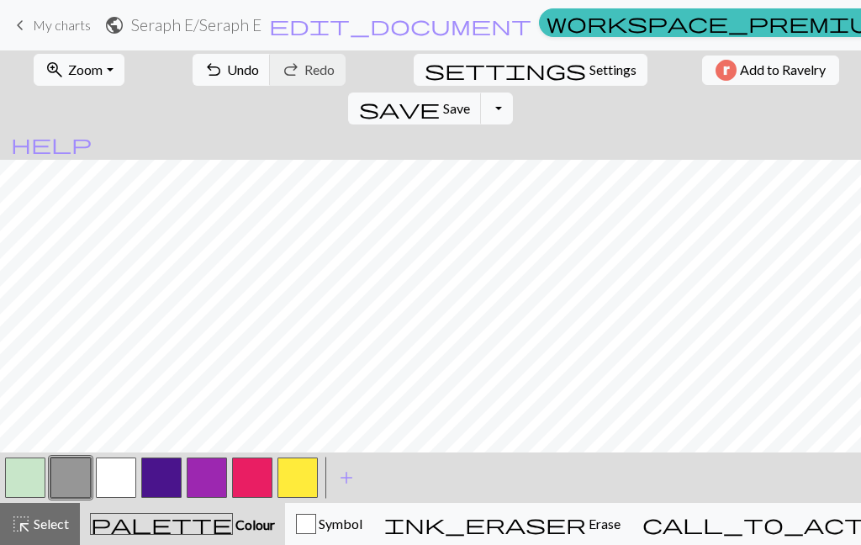
click at [48, 518] on span "Select" at bounding box center [50, 523] width 38 height 16
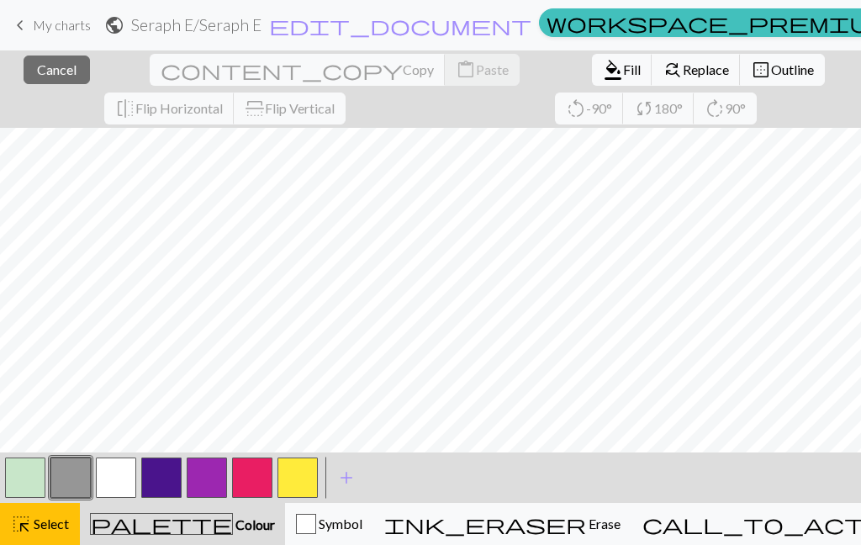
click at [43, 71] on span "Cancel" at bounding box center [57, 69] width 40 height 16
click at [46, 72] on span "Cancel" at bounding box center [57, 69] width 40 height 16
click at [771, 66] on span "Outline" at bounding box center [792, 69] width 43 height 16
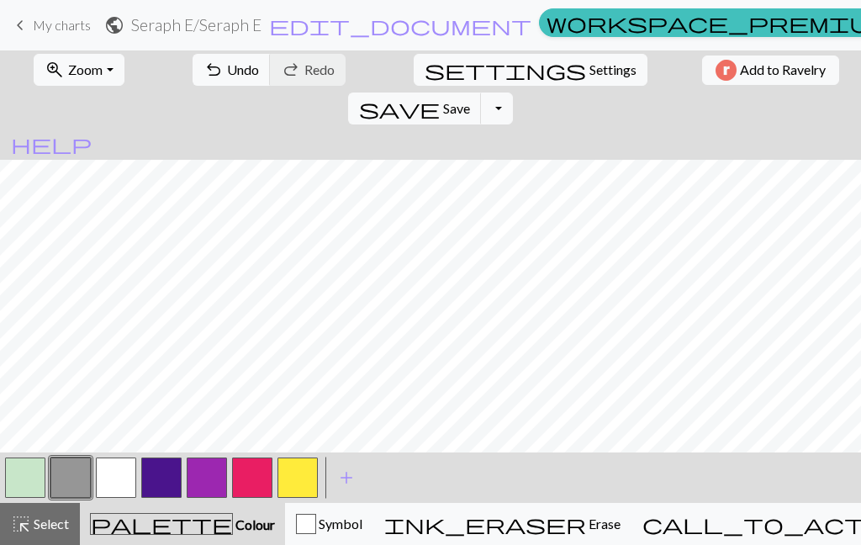
scroll to position [282, 0]
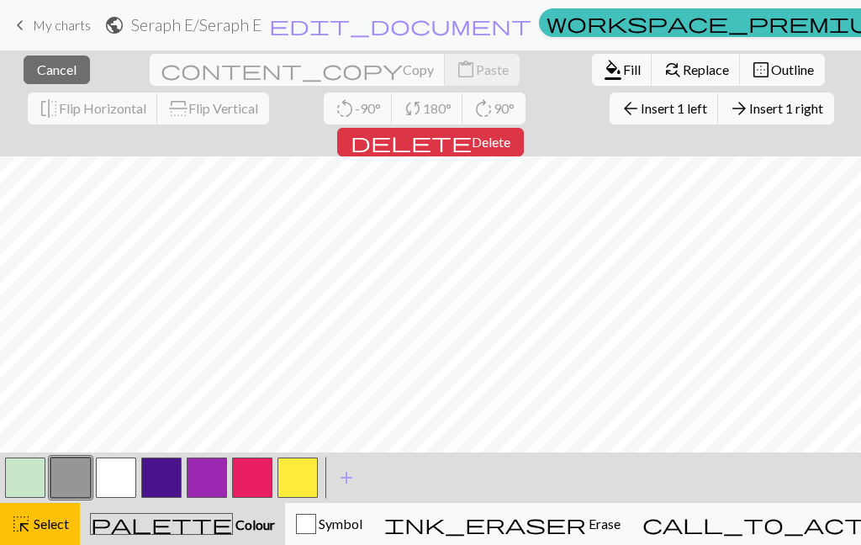
click at [771, 71] on span "Outline" at bounding box center [792, 69] width 43 height 16
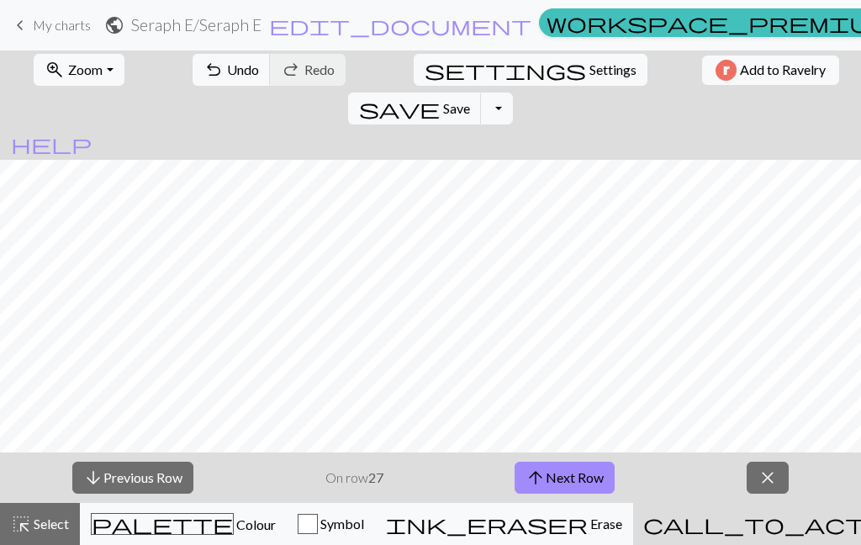
click at [554, 472] on button "arrow_upward Next Row" at bounding box center [564, 477] width 100 height 32
click at [561, 474] on button "arrow_upward Next Row" at bounding box center [564, 477] width 100 height 32
click at [572, 486] on button "arrow_upward Next Row" at bounding box center [564, 477] width 100 height 32
click at [578, 472] on button "arrow_upward Next Row" at bounding box center [564, 477] width 100 height 32
